Goal: Understand process/instructions: Learn about a topic

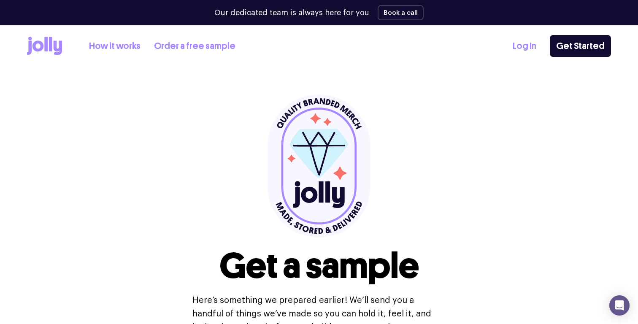
click at [111, 43] on link "How it works" at bounding box center [114, 46] width 51 height 14
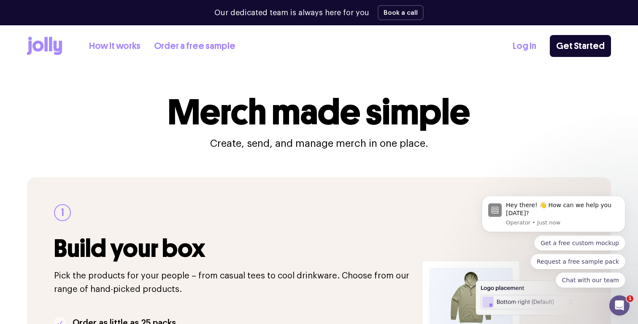
click at [122, 38] on div "How it works Order a free sample" at bounding box center [131, 46] width 208 height 19
click at [121, 45] on link "How it works" at bounding box center [114, 46] width 51 height 14
click at [216, 47] on link "Order a free sample" at bounding box center [194, 46] width 81 height 14
